Goal: Navigation & Orientation: Find specific page/section

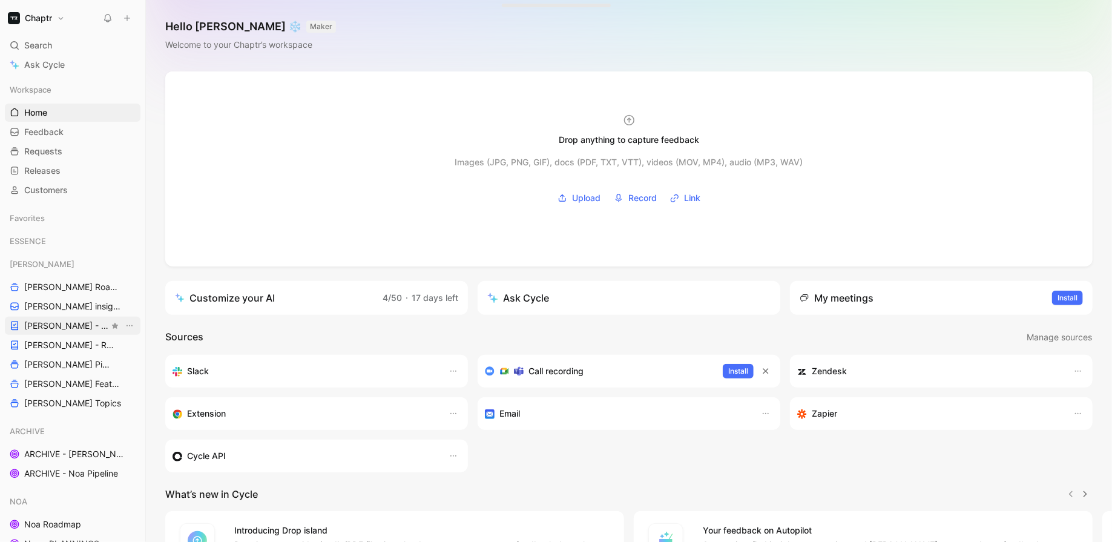
click at [65, 318] on link "[PERSON_NAME] - PLANNINGS" at bounding box center [73, 326] width 136 height 18
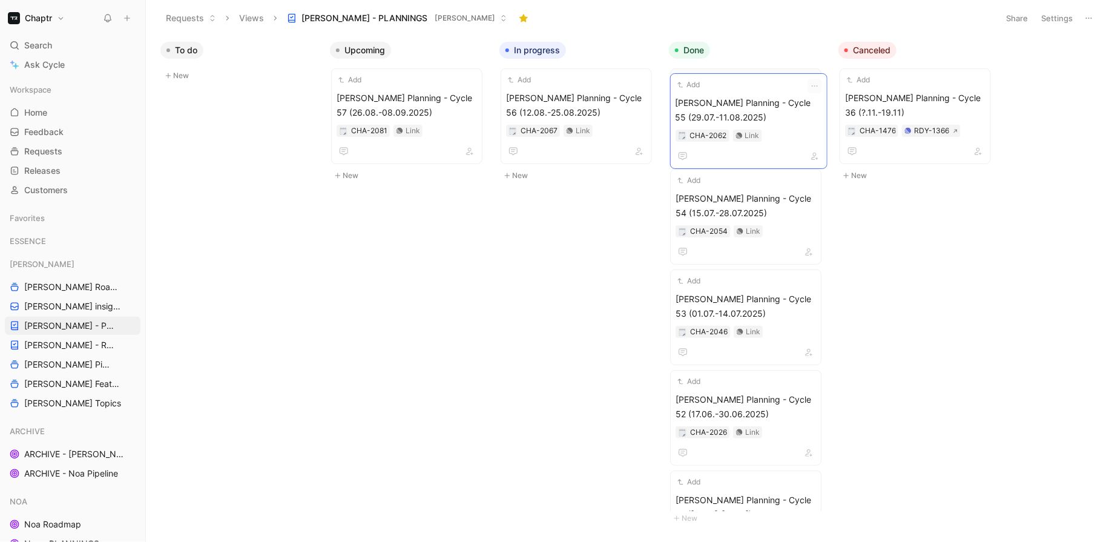
drag, startPoint x: 565, startPoint y: 97, endPoint x: 734, endPoint y: 102, distance: 169.6
click at [734, 102] on span "[PERSON_NAME] Planning - Cycle 55 (29.07.-11.08.2025)" at bounding box center [746, 105] width 140 height 29
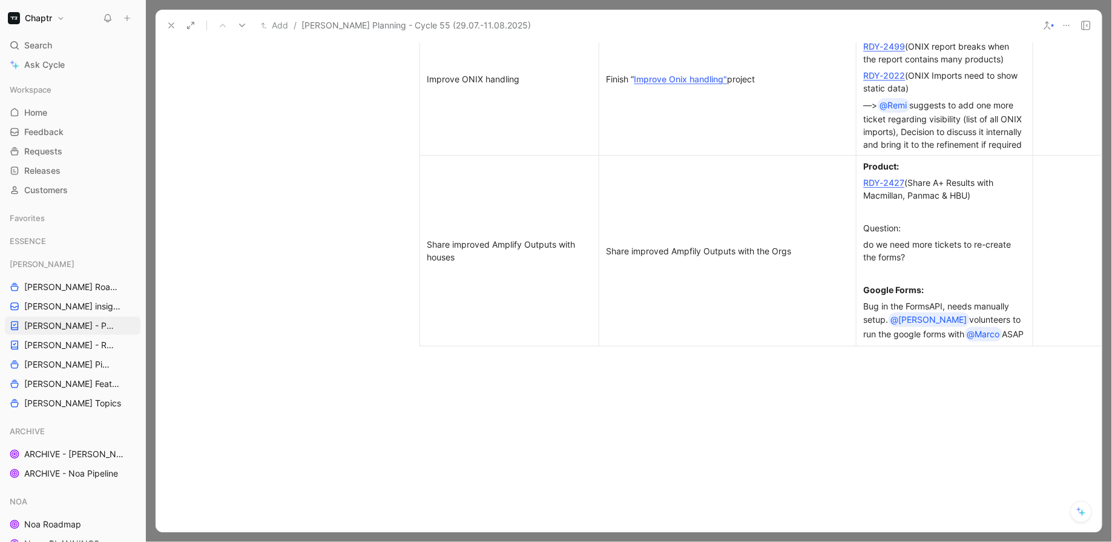
scroll to position [1619, 0]
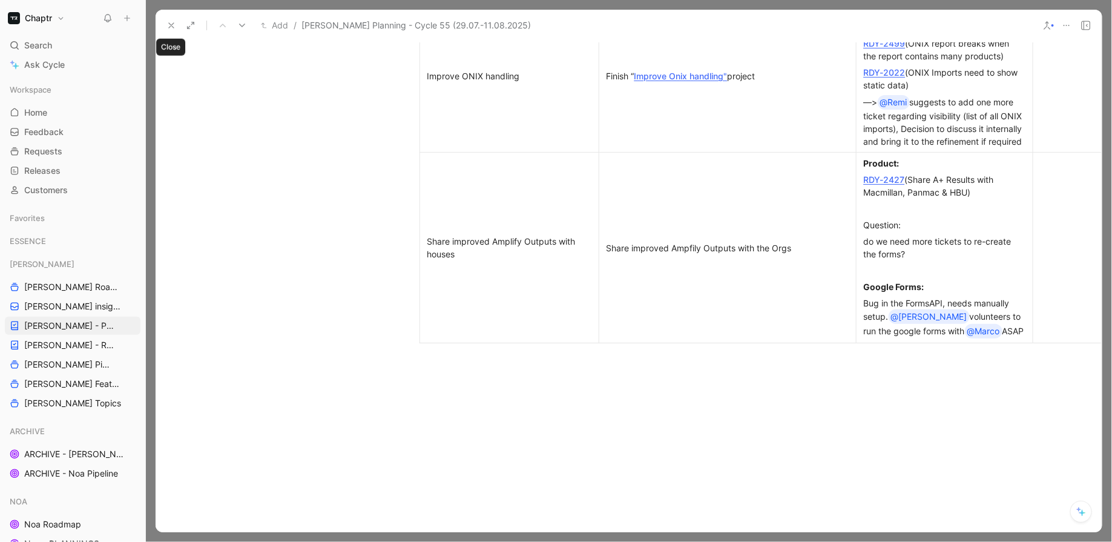
click at [169, 25] on icon at bounding box center [171, 26] width 10 height 10
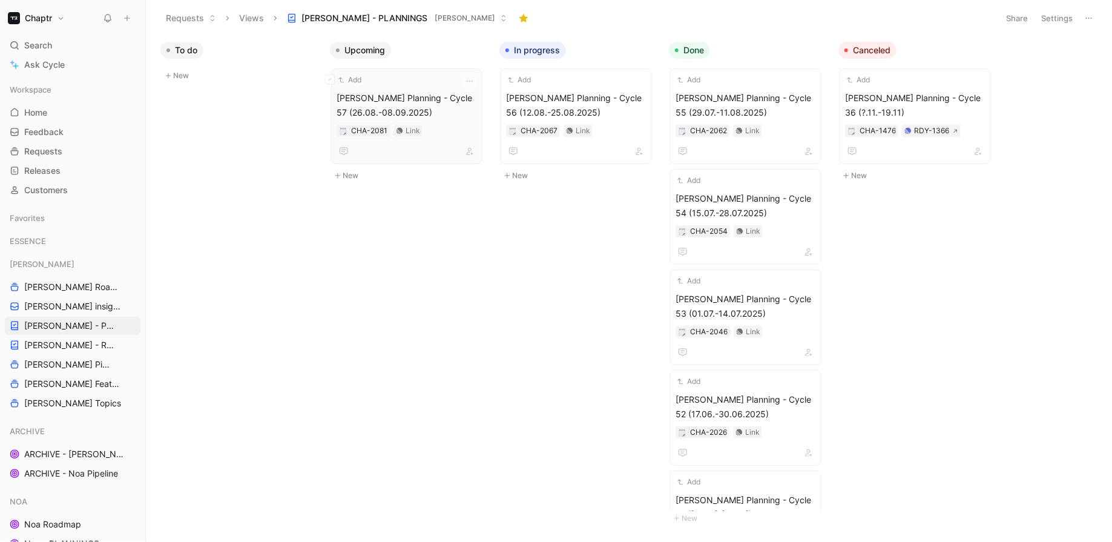
click at [418, 88] on div "Add [PERSON_NAME] Planning - Cycle 57 (26.08.-08.09.2025) CHA-2081 Link" at bounding box center [407, 116] width 140 height 85
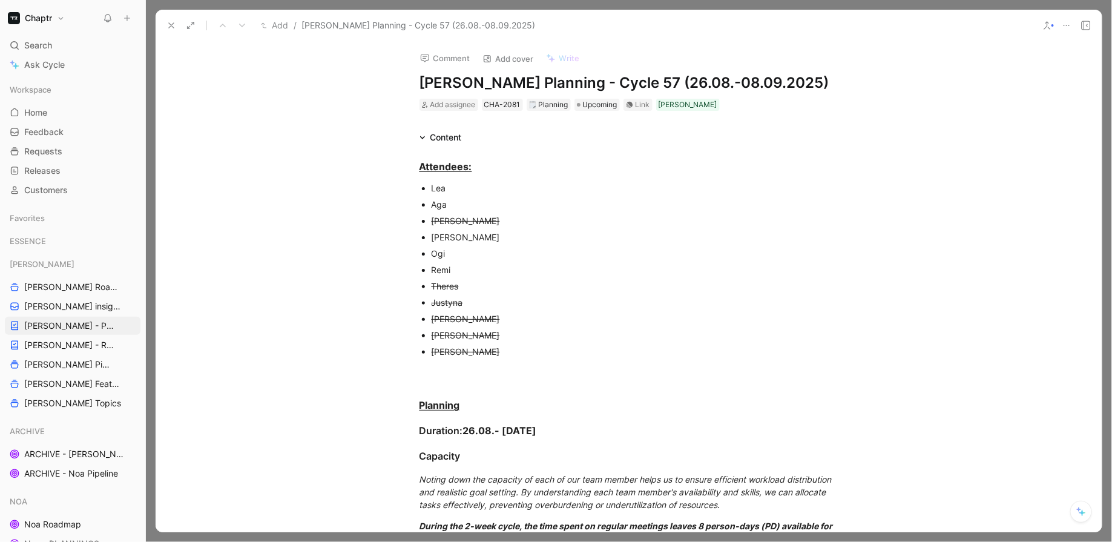
click at [173, 29] on icon at bounding box center [171, 26] width 10 height 10
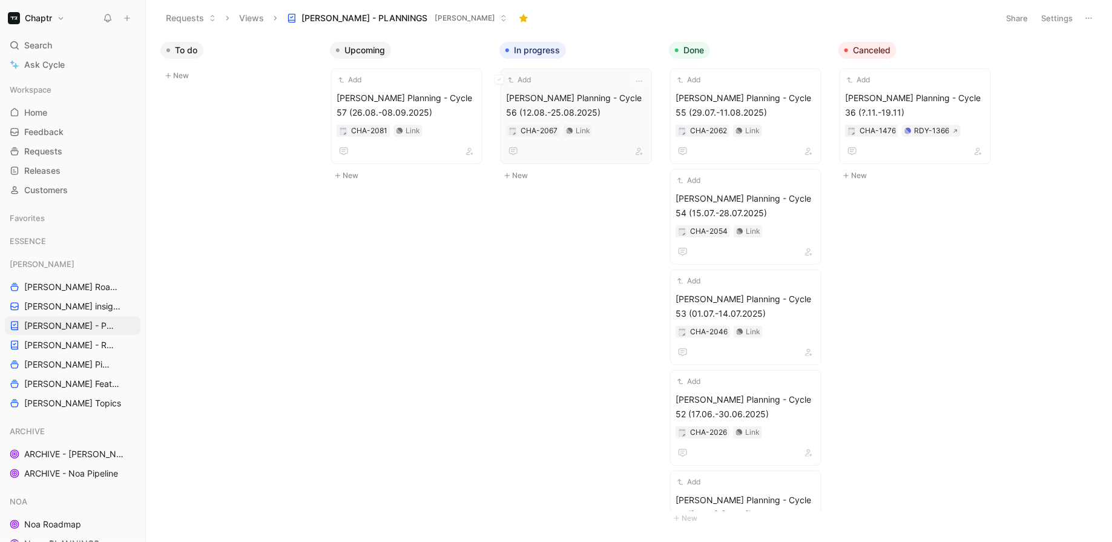
click at [567, 98] on span "[PERSON_NAME] Planning - Cycle 56 (12.08.-25.08.2025)" at bounding box center [576, 105] width 140 height 29
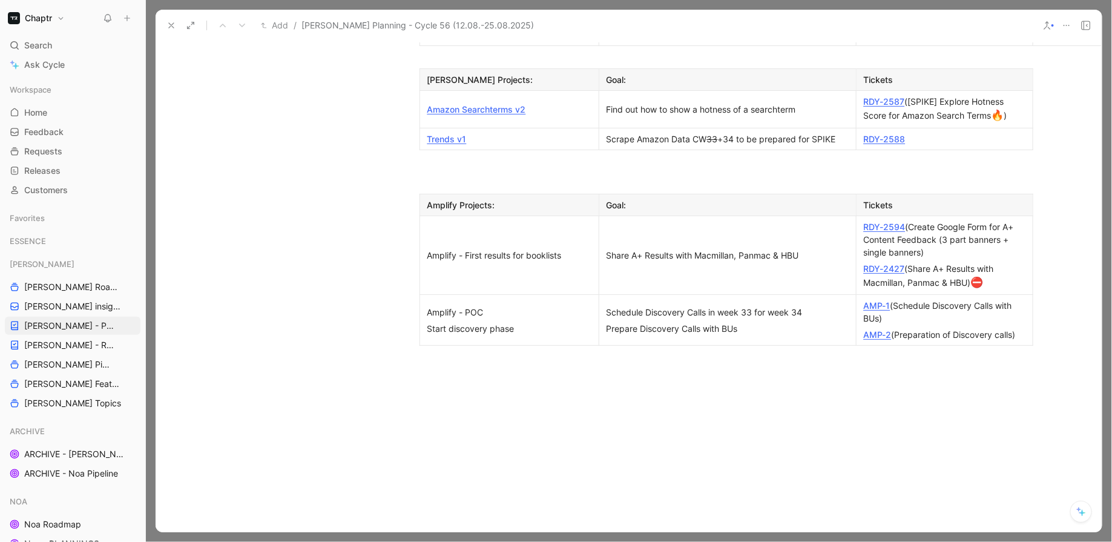
scroll to position [1312, 0]
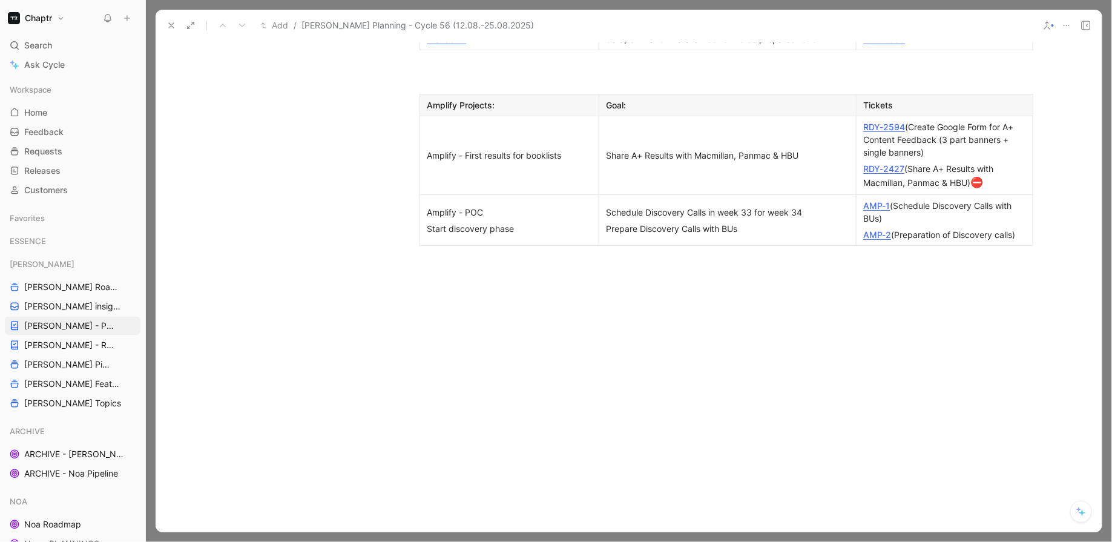
click at [171, 29] on icon at bounding box center [171, 26] width 10 height 10
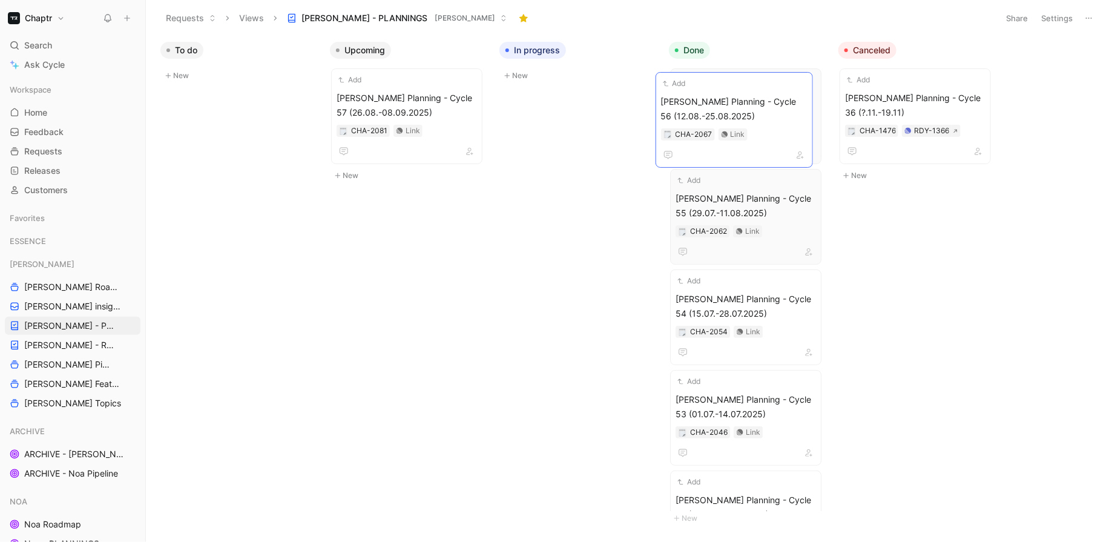
drag, startPoint x: 579, startPoint y: 84, endPoint x: 706, endPoint y: 84, distance: 127.1
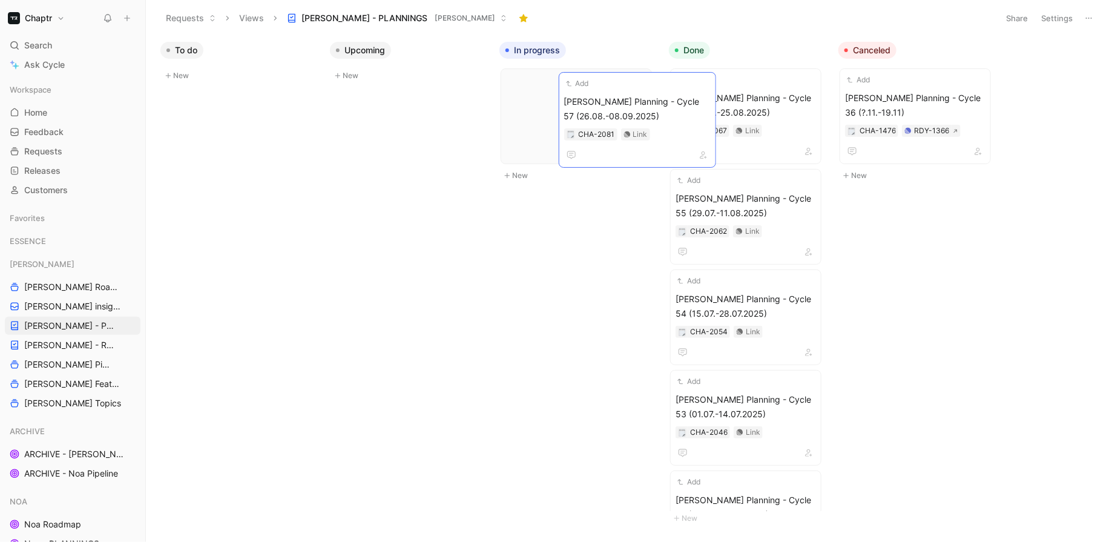
drag, startPoint x: 381, startPoint y: 97, endPoint x: 495, endPoint y: 98, distance: 113.8
